Goal: Task Accomplishment & Management: Manage account settings

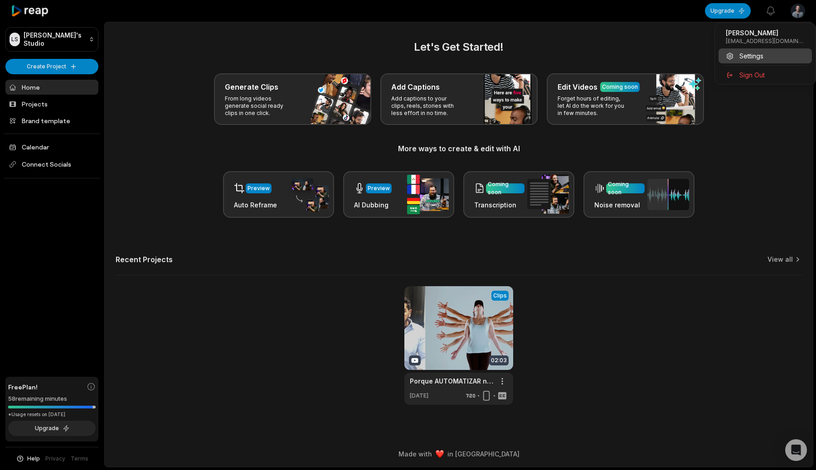
click at [766, 58] on div "Settings" at bounding box center [764, 55] width 93 height 15
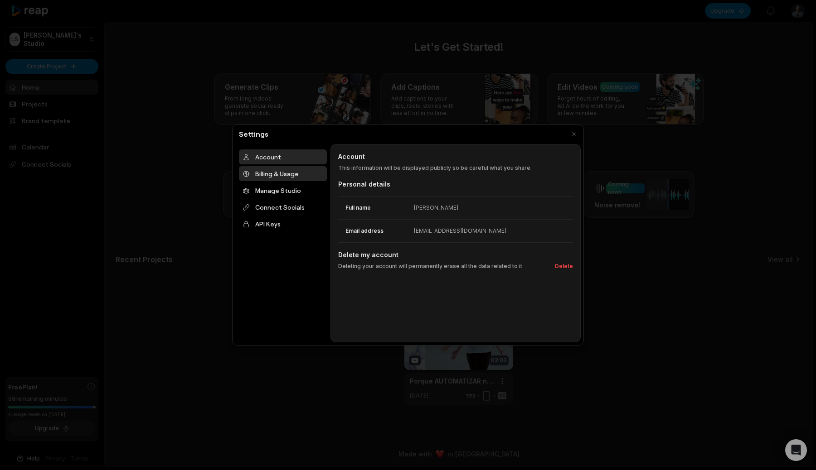
click at [279, 178] on div "Billing & Usage" at bounding box center [283, 173] width 88 height 15
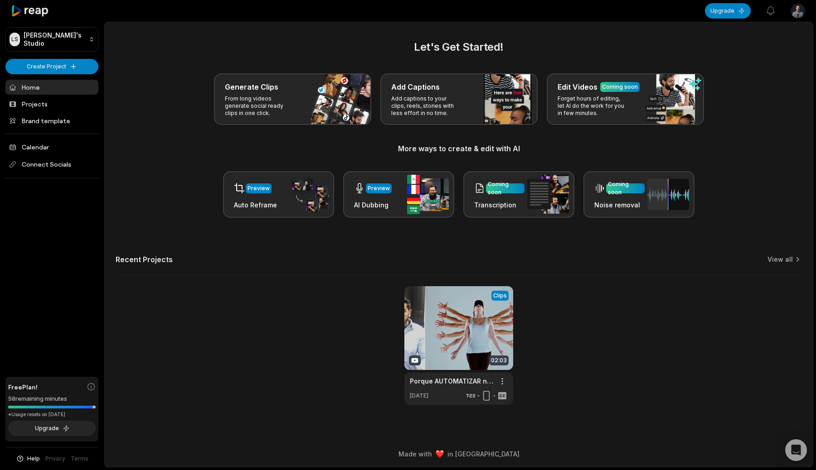
click at [29, 9] on icon at bounding box center [30, 11] width 39 height 12
click at [796, 12] on html "[PERSON_NAME] Studio Create Project Home Projects Brand template Calendar Conne…" at bounding box center [408, 235] width 816 height 470
click at [799, 13] on html "LS Leonardo's Studio Create Project Home Projects Brand template Calendar Conne…" at bounding box center [408, 235] width 816 height 470
click at [777, 54] on div "Settings" at bounding box center [764, 55] width 93 height 15
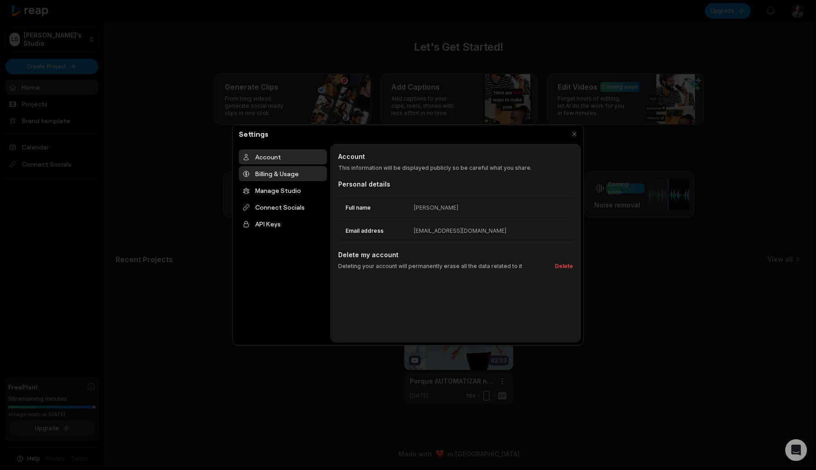
click at [295, 179] on div "Billing & Usage" at bounding box center [283, 173] width 88 height 15
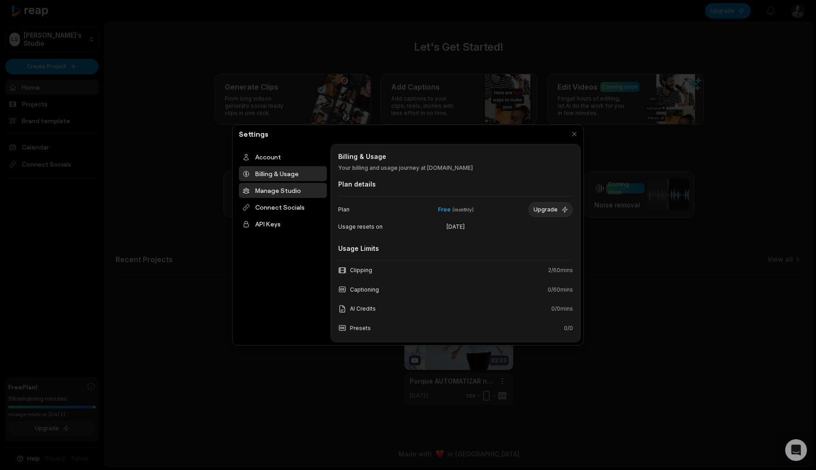
click at [292, 197] on div "Manage Studio" at bounding box center [283, 190] width 88 height 15
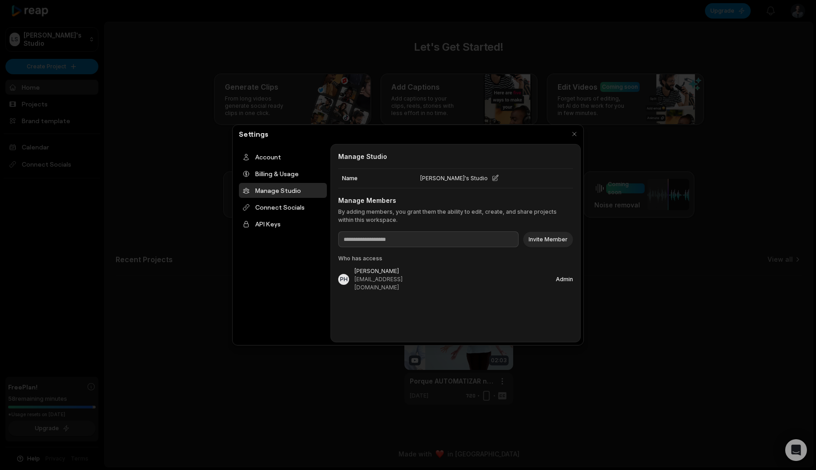
click at [295, 215] on ul "Account Billing & Usage Manage Studio Connect Socials API Keys" at bounding box center [283, 191] width 88 height 82
click at [286, 208] on div "Connect Socials" at bounding box center [283, 207] width 88 height 15
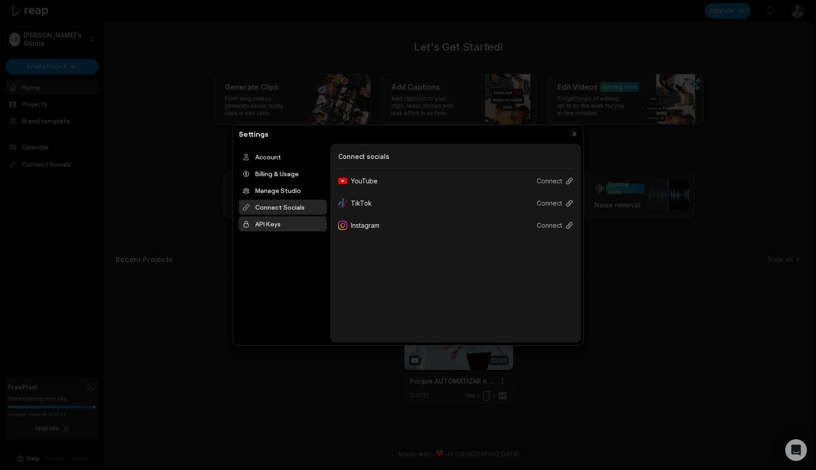
click at [285, 223] on div "API Keys" at bounding box center [283, 224] width 88 height 15
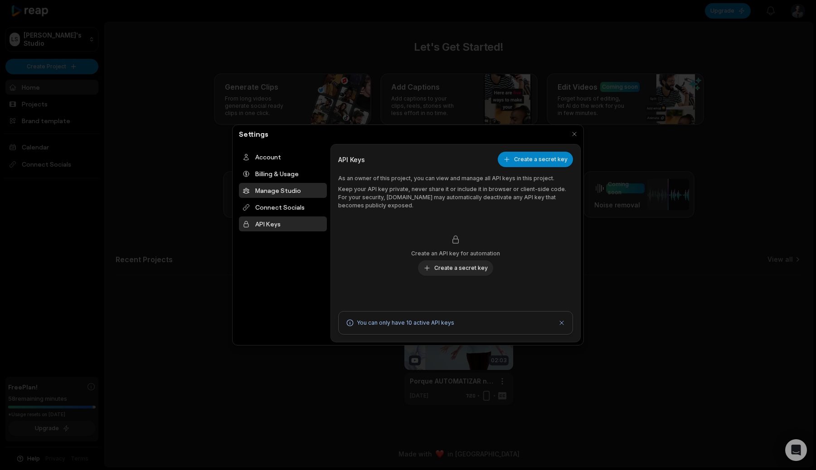
click at [287, 188] on div "Manage Studio" at bounding box center [283, 190] width 88 height 15
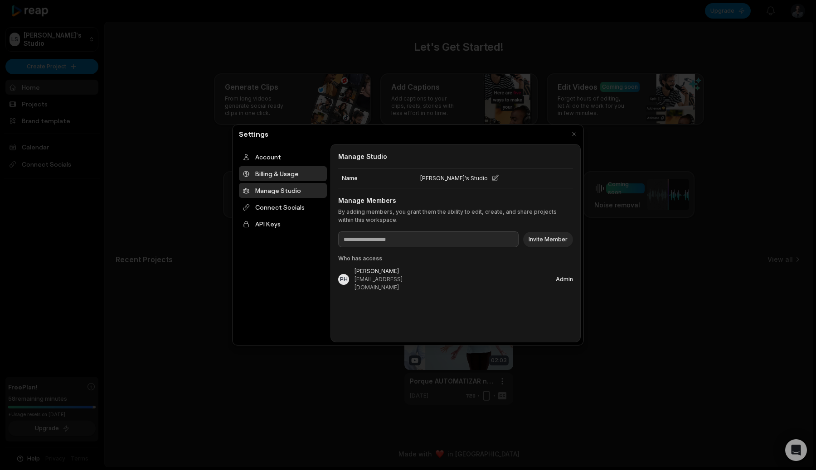
click at [293, 175] on div "Billing & Usage" at bounding box center [283, 173] width 88 height 15
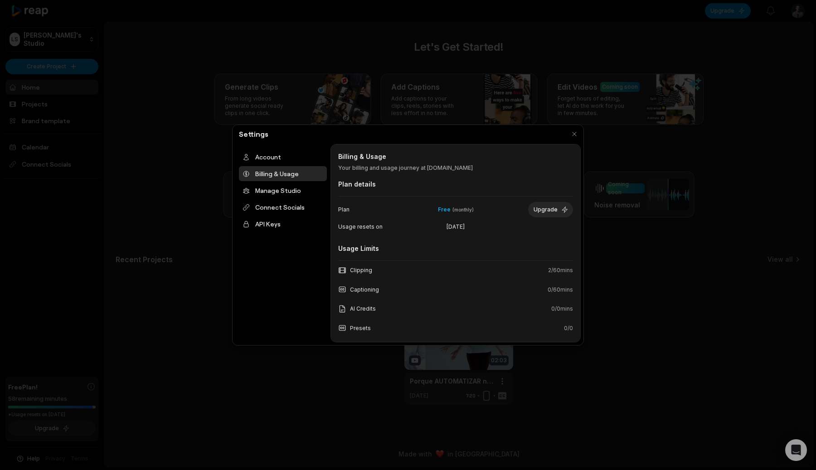
scroll to position [83, 0]
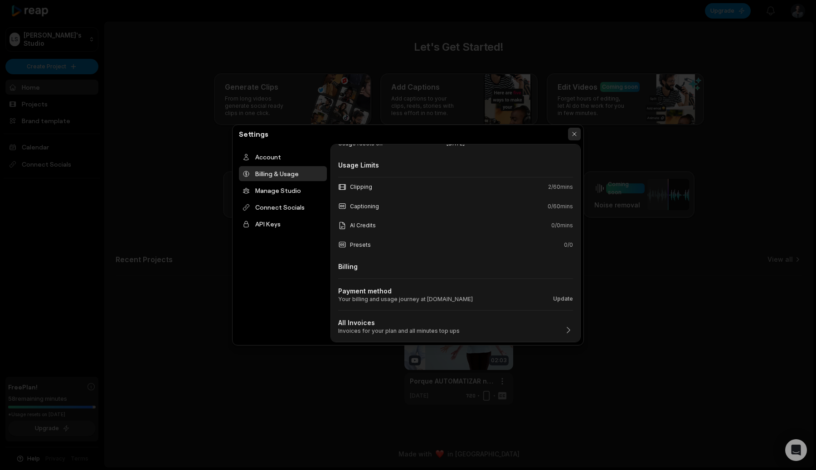
click at [571, 134] on button "button" at bounding box center [574, 134] width 13 height 13
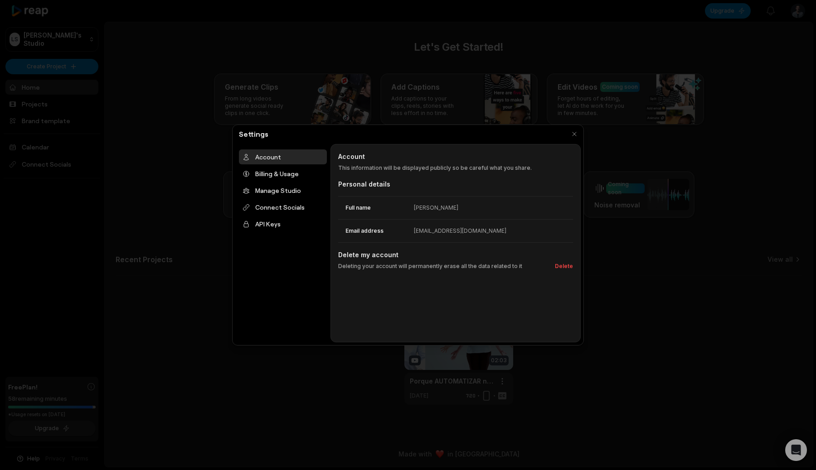
scroll to position [0, 0]
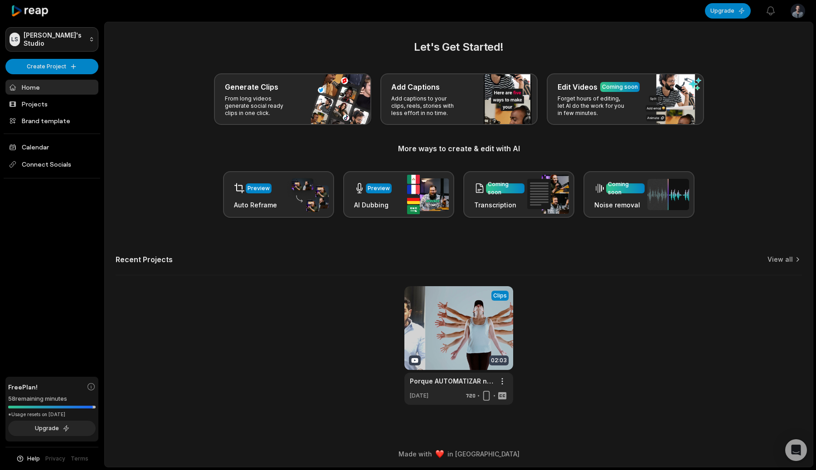
click at [75, 44] on html "LS Leonardo's Studio Create Project Home Projects Brand template Calendar Conne…" at bounding box center [408, 235] width 816 height 470
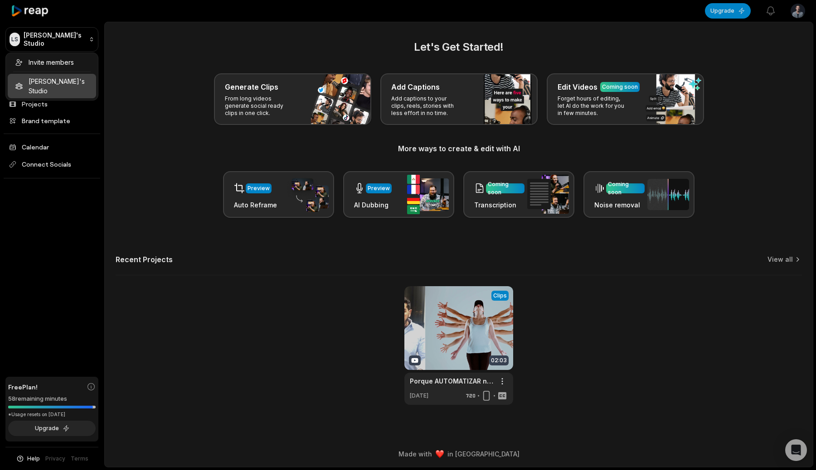
click at [145, 56] on html "LS Leonardo's Studio Create Project Home Projects Brand template Calendar Conne…" at bounding box center [408, 235] width 816 height 470
click at [60, 38] on html "LS Leonardo's Studio Create Project Home Projects Brand template Calendar Conne…" at bounding box center [408, 235] width 816 height 470
click at [192, 49] on html "LS Leonardo's Studio Create Project Home Projects Brand template Calendar Conne…" at bounding box center [408, 235] width 816 height 470
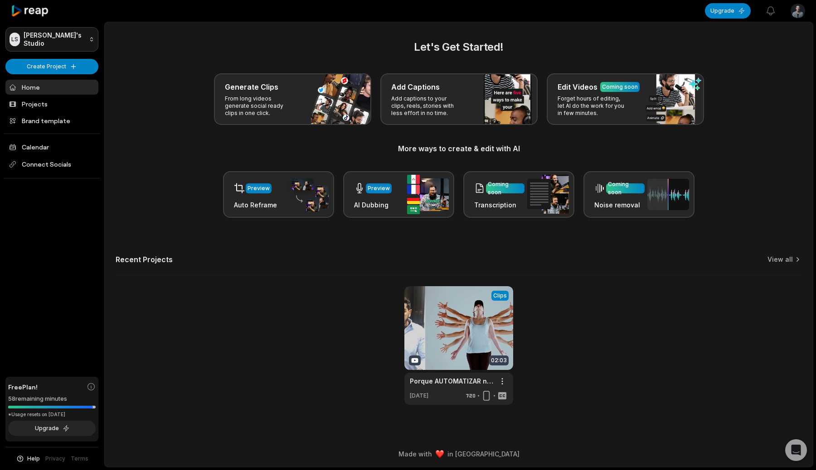
click at [50, 29] on html "LS Leonardo's Studio Create Project Home Projects Brand template Calendar Conne…" at bounding box center [408, 235] width 816 height 470
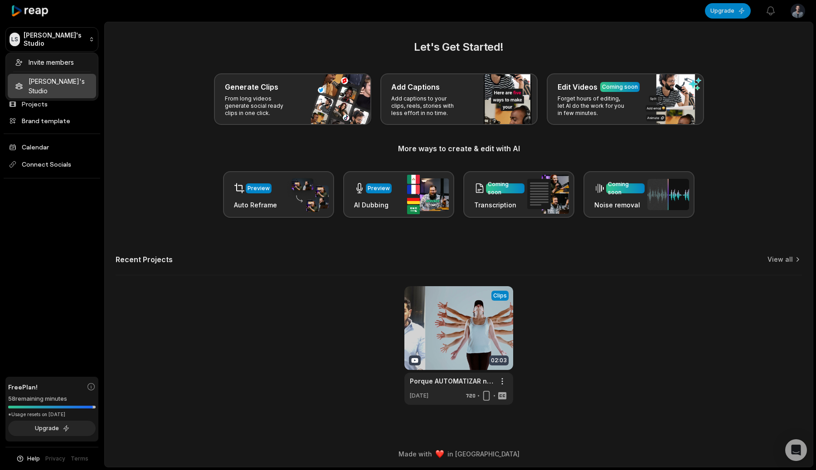
click at [225, 51] on html "LS Leonardo's Studio Create Project Home Projects Brand template Calendar Conne…" at bounding box center [408, 235] width 816 height 470
click at [74, 43] on html "LS Leonardo's Studio Create Project Home Projects Brand template Calendar Conne…" at bounding box center [408, 235] width 816 height 470
click at [157, 73] on html "LS Leonardo's Studio Create Project Home Projects Brand template Calendar Conne…" at bounding box center [408, 235] width 816 height 470
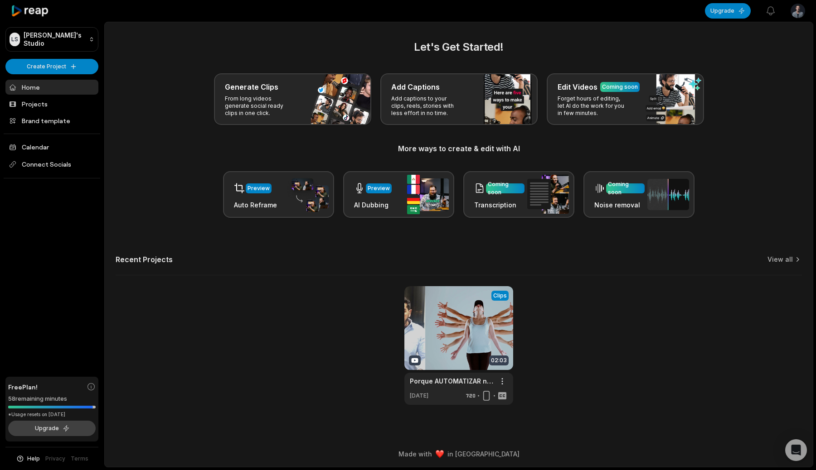
click at [56, 429] on button "Upgrade" at bounding box center [51, 428] width 87 height 15
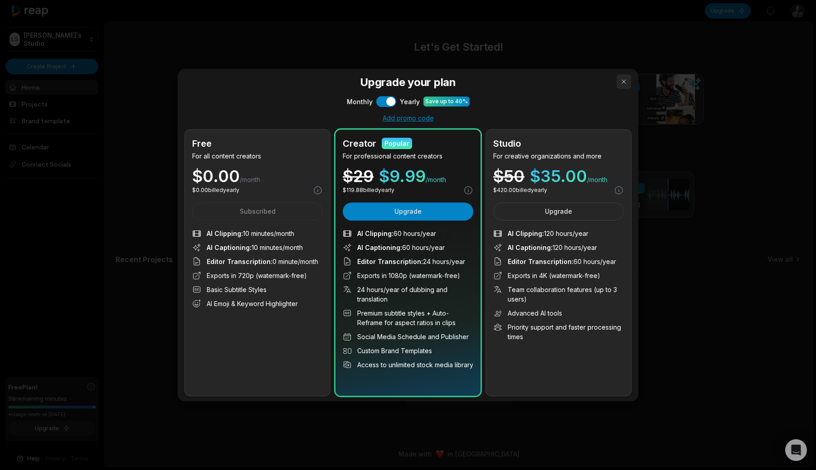
click at [622, 78] on button "button" at bounding box center [623, 81] width 15 height 15
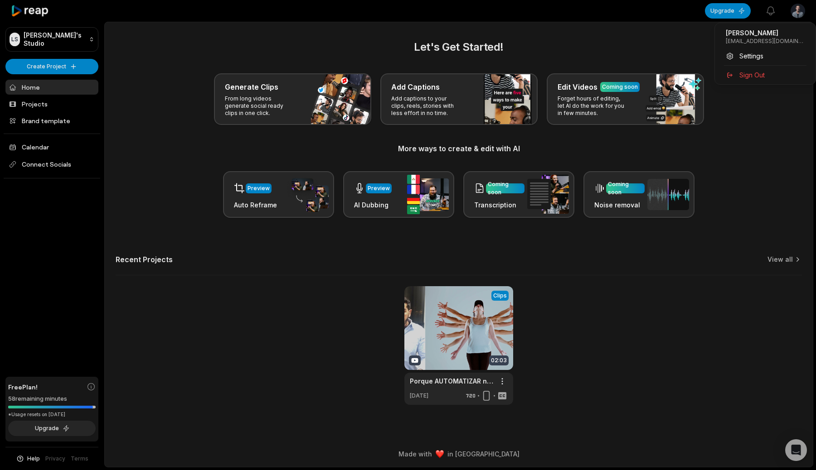
click at [794, 14] on html "LS Leonardo's Studio Create Project Home Projects Brand template Calendar Conne…" at bounding box center [408, 235] width 816 height 470
click at [665, 44] on html "LS Leonardo's Studio Create Project Home Projects Brand template Calendar Conne…" at bounding box center [408, 235] width 816 height 470
